Goal: Task Accomplishment & Management: Manage account settings

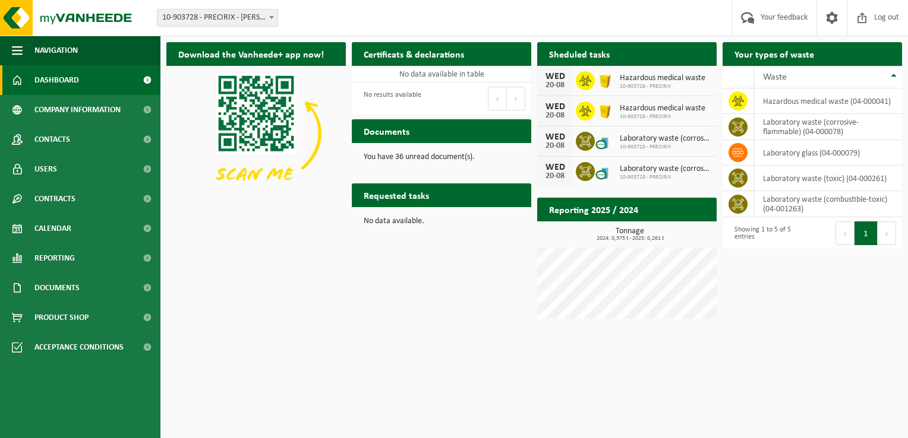
click at [663, 109] on span "Hazardous medical waste" at bounding box center [663, 109] width 86 height 10
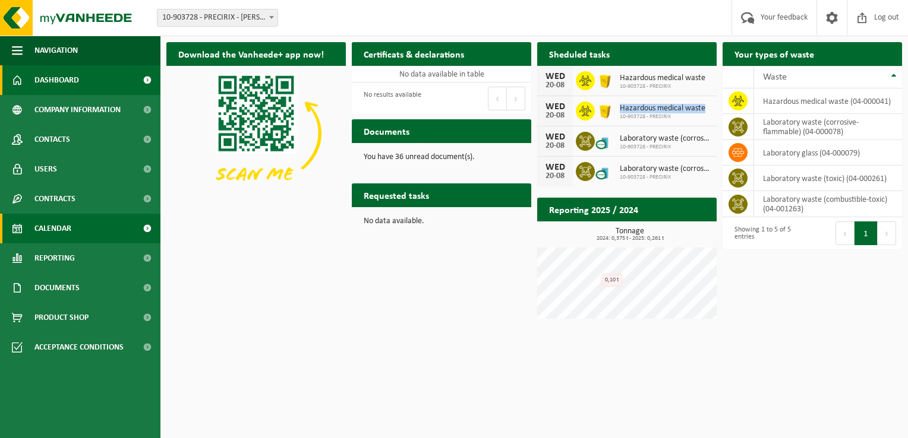
click at [43, 232] on span "Calendar" at bounding box center [52, 229] width 37 height 30
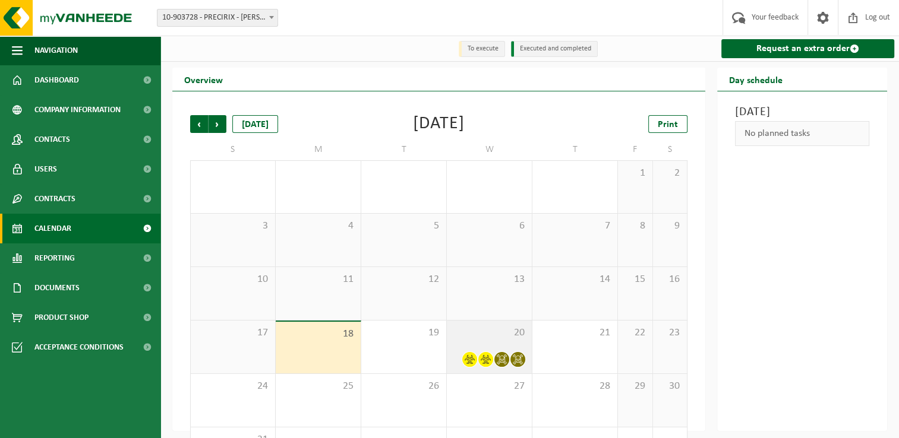
click at [494, 345] on div "20" at bounding box center [489, 347] width 85 height 53
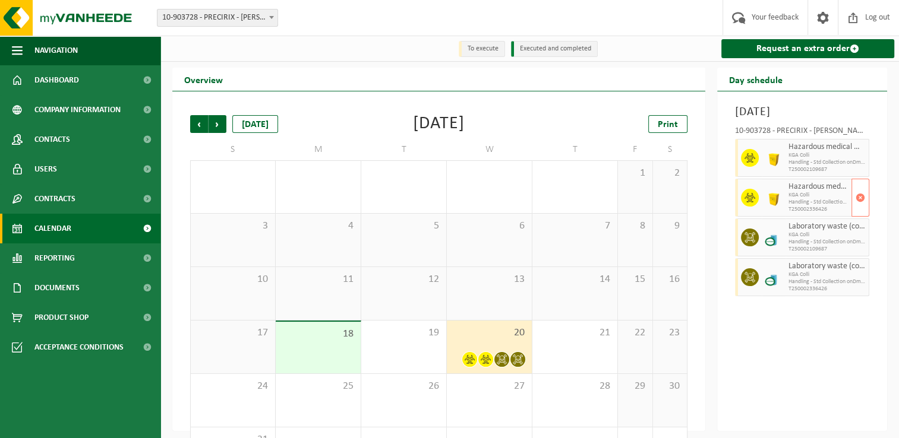
click at [793, 192] on span "Hazardous medical waste" at bounding box center [818, 187] width 60 height 10
click at [784, 175] on div at bounding box center [774, 158] width 24 height 38
click at [863, 250] on span "button" at bounding box center [861, 238] width 10 height 24
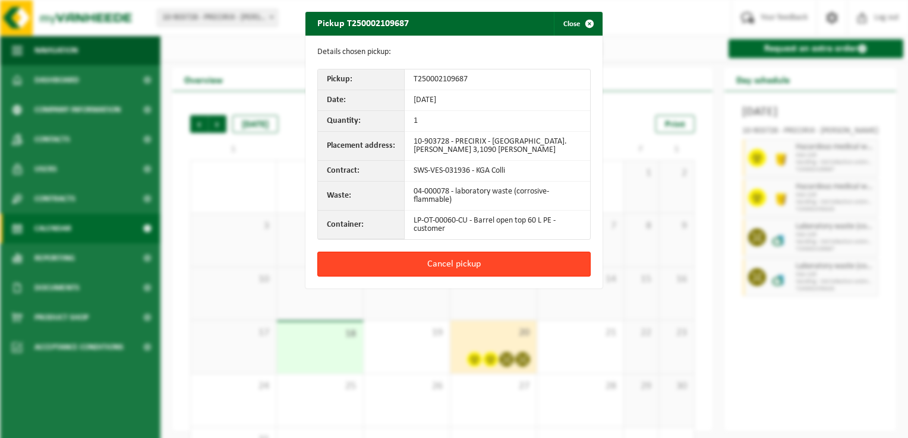
click at [461, 262] on button "Cancel pickup" at bounding box center [453, 264] width 273 height 25
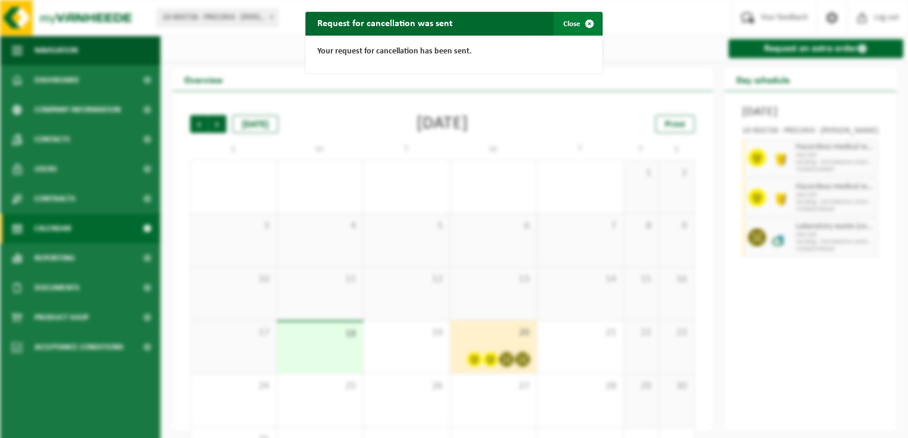
click at [568, 23] on button "Close" at bounding box center [578, 24] width 48 height 24
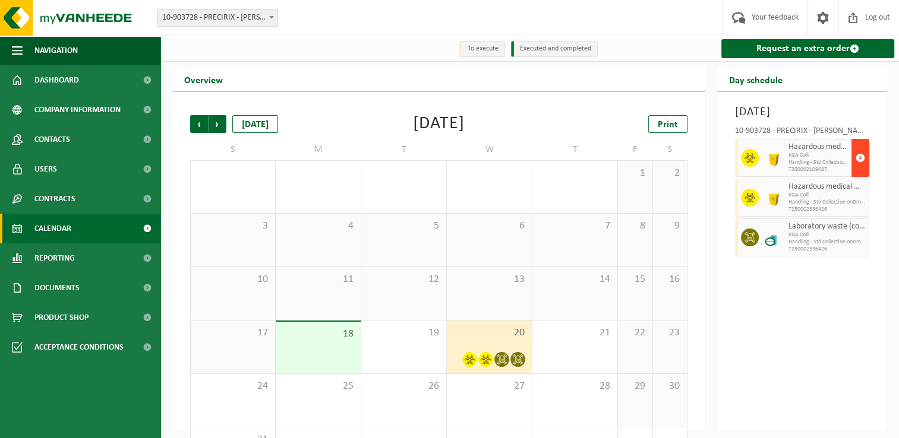
click at [857, 170] on span "button" at bounding box center [861, 158] width 10 height 24
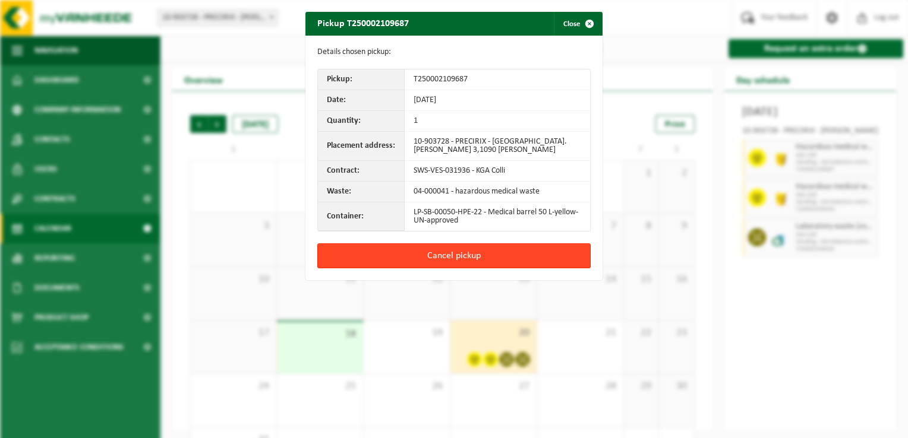
click at [497, 248] on button "Cancel pickup" at bounding box center [453, 256] width 273 height 25
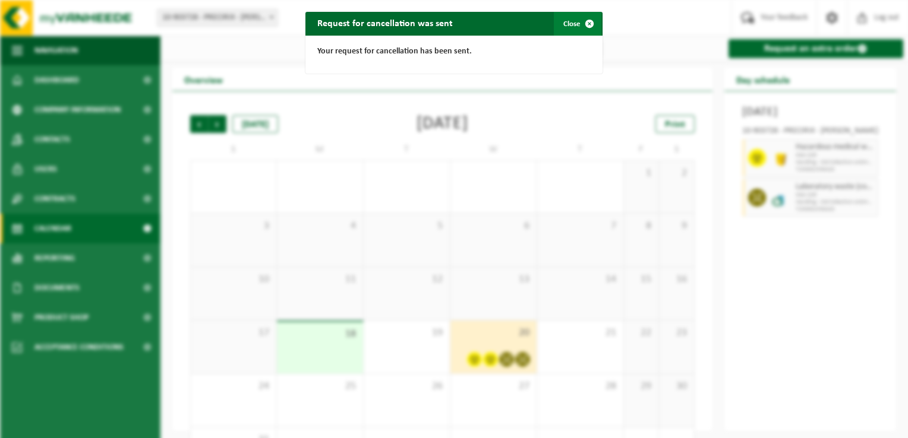
click at [585, 18] on span "button" at bounding box center [589, 24] width 24 height 24
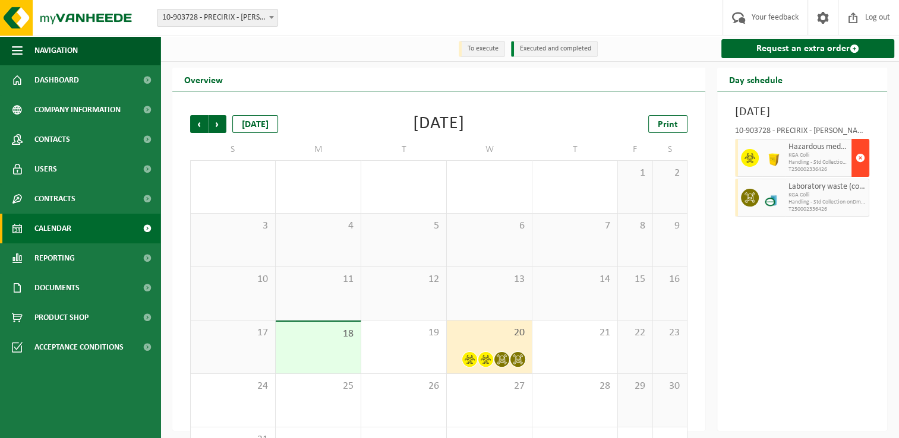
click at [863, 170] on span "button" at bounding box center [861, 158] width 10 height 24
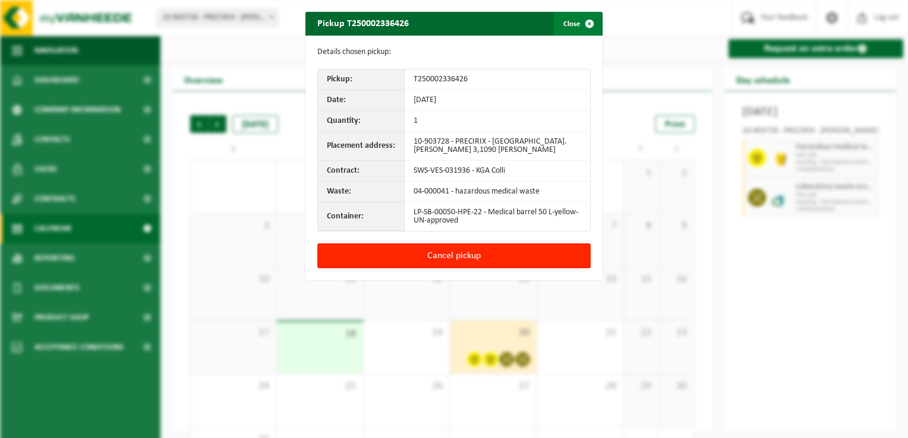
click at [585, 20] on span "button" at bounding box center [589, 24] width 24 height 24
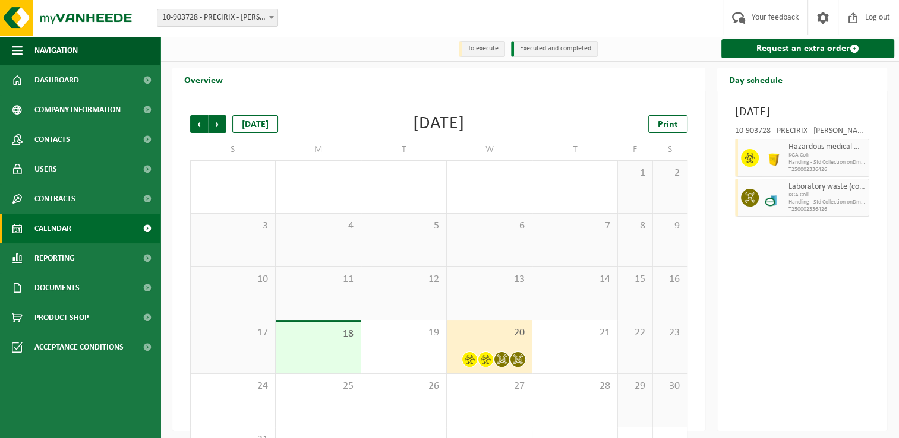
click at [794, 329] on div "Wednesday, August 20, 2025 10-903728 - PRECIRIX - JETTE Hazardous medical waste…" at bounding box center [802, 261] width 170 height 340
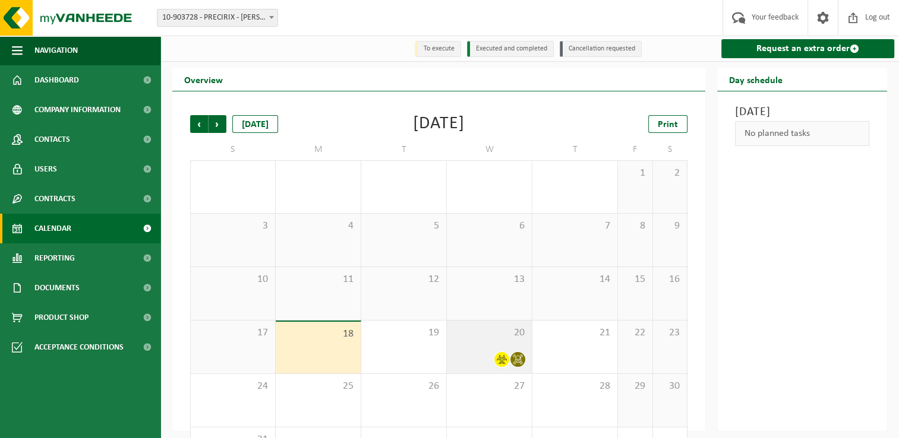
click at [494, 351] on div "20" at bounding box center [489, 347] width 85 height 53
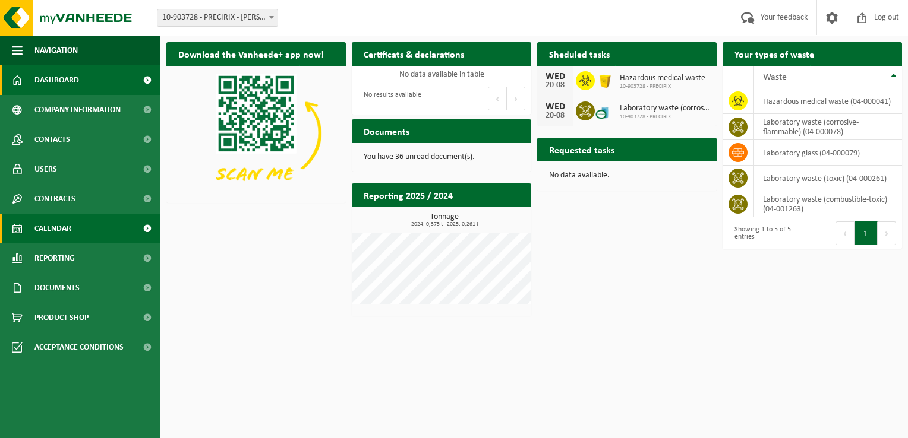
click at [71, 227] on span "Calendar" at bounding box center [52, 229] width 37 height 30
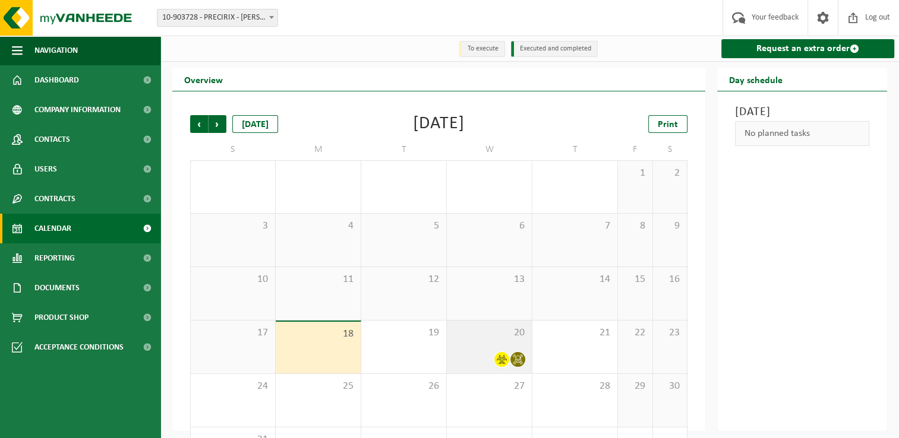
click at [465, 336] on span "20" at bounding box center [489, 333] width 73 height 13
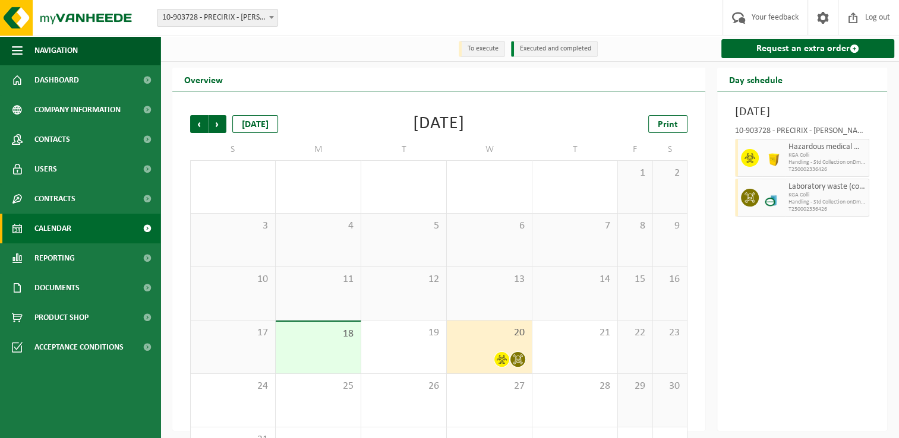
click at [838, 292] on div "[DATE] 10-903728 - PRECIRIX - [PERSON_NAME] Hazardous medical waste KGA Colli H…" at bounding box center [802, 261] width 170 height 340
